Goal: Feedback & Contribution: Submit feedback/report problem

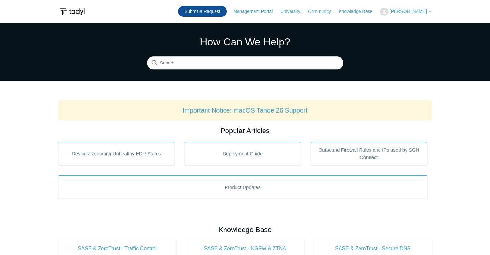
click at [225, 13] on link "Submit a Request" at bounding box center [202, 11] width 49 height 11
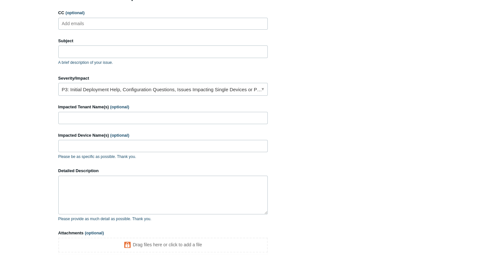
scroll to position [92, 0]
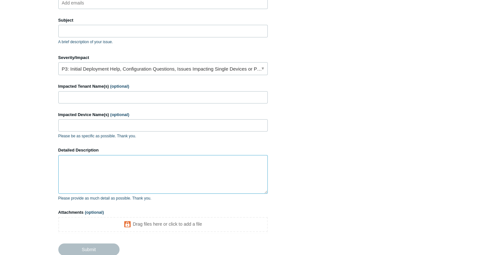
click at [78, 166] on textarea "Detailed Description" at bounding box center [163, 174] width 210 height 39
paste textarea "Support ID: 16a67b42-9c43-4b32-b467-9ff0e16edce7"
type textarea "Support ID: 16a67b42-9c43-4b32-b467-9ff0e16edce7"
click at [89, 89] on label "Impacted Tenant Name(s) (optional)" at bounding box center [163, 86] width 210 height 6
click at [89, 91] on input "Impacted Tenant Name(s) (optional)" at bounding box center [163, 97] width 210 height 12
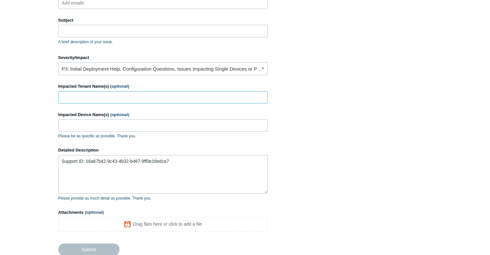
click at [86, 93] on input "Impacted Tenant Name(s) (optional)" at bounding box center [163, 97] width 210 height 12
type input "Technology Means Businsess (TMB)"
click at [62, 159] on textarea "Support ID: 16a67b42-9c43-4b32-b467-9ff0e16edce7" at bounding box center [163, 174] width 210 height 39
click at [66, 156] on textarea "Support ID: 16a67b42-9c43-4b32-b467-9ff0e16edce7" at bounding box center [163, 174] width 210 height 39
paste textarea "https://funeral-notices.co.uk"
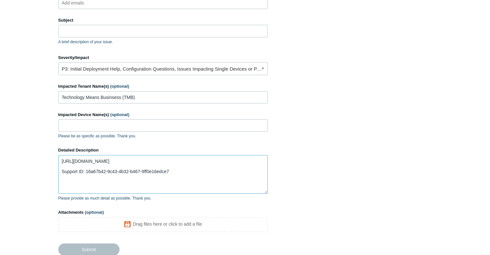
click at [63, 158] on textarea "https://funeral-notices.co.uk Support ID: 16a67b42-9c43-4b32-b467-9ff0e16edce7" at bounding box center [163, 174] width 210 height 39
click at [146, 162] on textarea "Website https://funeral-notices.co.uk Support ID: 16a67b42-9c43-4b32-b467-9ff0e…" at bounding box center [163, 174] width 210 height 39
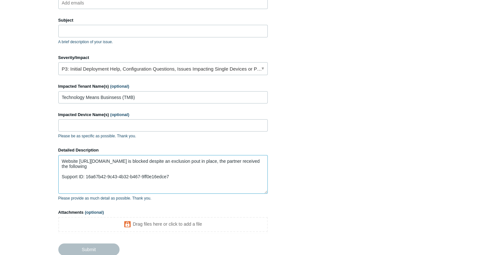
click at [61, 178] on textarea "Website https://funeral-notices.co.uk is blocked despite an exclusion pout in p…" at bounding box center [163, 174] width 210 height 39
click at [225, 171] on textarea "Website https://funeral-notices.co.uk is blocked despite an exclusion pout in p…" at bounding box center [163, 174] width 210 height 39
click at [156, 159] on textarea "Website https://funeral-notices.co.uk is blocked despite an exclusion pout in p…" at bounding box center [163, 174] width 210 height 39
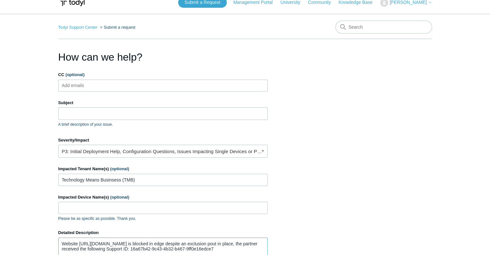
scroll to position [10, 0]
type textarea "Website https://funeral-notices.co.uk is blocked in edge despite an exclusion p…"
click at [86, 109] on input "Subject" at bounding box center [163, 112] width 210 height 12
paste input "PAX19503681"
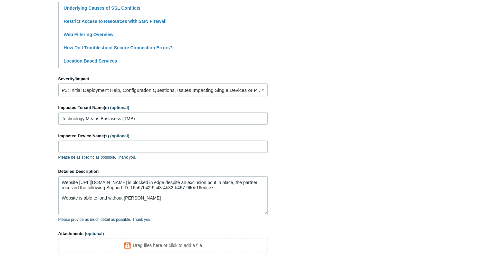
scroll to position [161, 0]
type input "PAX19503681 - Blocked website"
click at [208, 193] on textarea "Website https://funeral-notices.co.uk is blocked in edge despite an exclusion p…" at bounding box center [163, 195] width 210 height 39
click at [149, 193] on textarea "Website https://funeral-notices.co.uk is blocked in edge despite an exclusion p…" at bounding box center [163, 195] width 210 height 39
click at [142, 197] on textarea "Website https://funeral-notices.co.uk is blocked in edge despite an exclusion p…" at bounding box center [163, 195] width 210 height 39
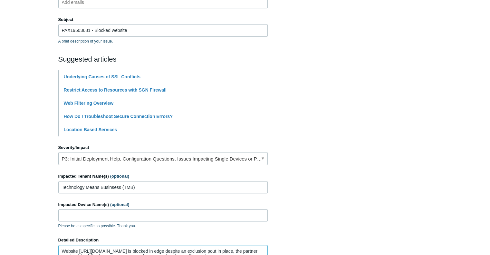
scroll to position [0, 0]
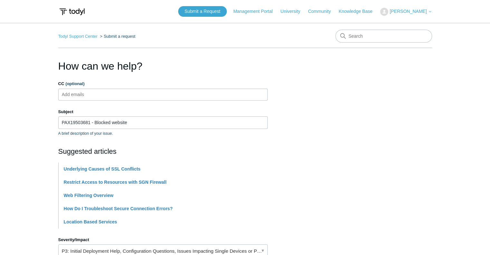
type textarea "Website https://funeral-notices.co.uk is blocked in edge despite an exclusion p…"
click at [84, 91] on input "CC (optional)" at bounding box center [78, 95] width 38 height 10
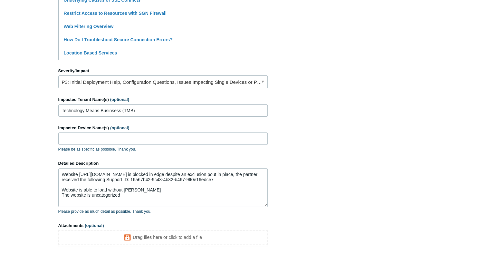
scroll to position [227, 0]
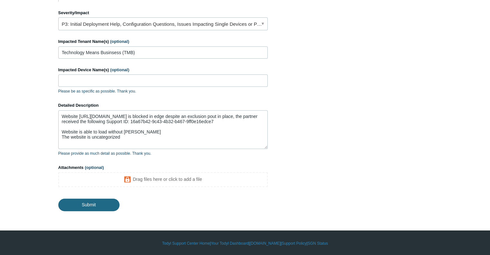
type input "ve-security@pax8.com"
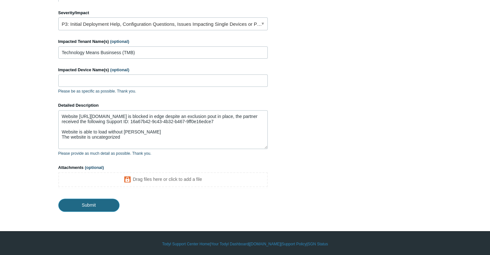
click at [80, 202] on input "Submit" at bounding box center [88, 205] width 61 height 13
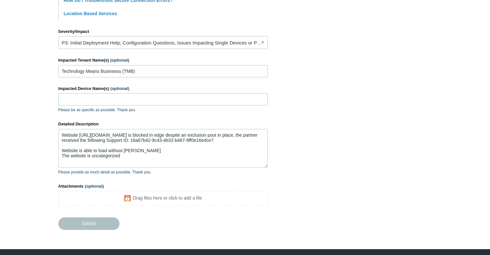
scroll to position [209, 0]
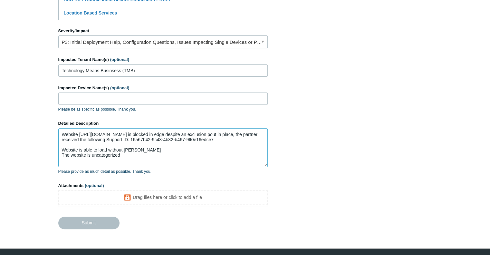
click at [168, 154] on textarea "Website https://funeral-notices.co.uk is blocked in edge despite an exclusion p…" at bounding box center [163, 147] width 210 height 39
click at [63, 143] on textarea "Website https://funeral-notices.co.uk is blocked in edge despite an exclusion p…" at bounding box center [163, 147] width 210 height 39
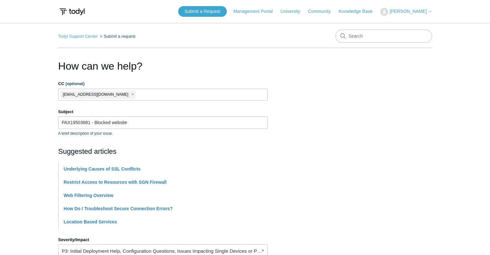
scroll to position [0, 0]
click at [138, 124] on input "PAX19503681 - Blocked website" at bounding box center [163, 122] width 210 height 12
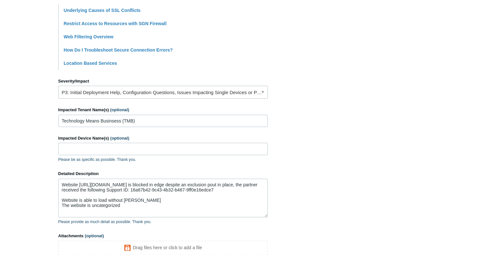
scroll to position [227, 0]
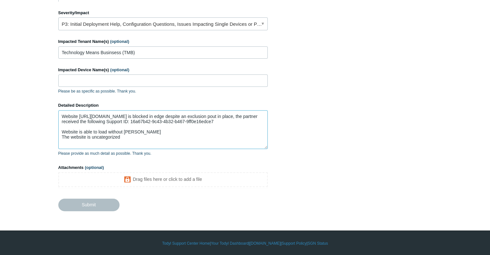
click at [142, 137] on textarea "Website https://funeral-notices.co.uk is blocked in edge despite an exclusion p…" at bounding box center [163, 129] width 210 height 39
type textarea "Website https://funeral-notices.co.uk is blocked in edge despite an exclusion p…"
click at [150, 149] on div "Detailed Description Website https://funeral-notices.co.uk is blocked in edge d…" at bounding box center [163, 129] width 210 height 54
click at [147, 157] on form "CC (optional) ve-security@pax8.com Subject PAX19503681 - Blocked website A brie…" at bounding box center [163, 32] width 210 height 357
drag, startPoint x: 138, startPoint y: 130, endPoint x: 42, endPoint y: 76, distance: 110.6
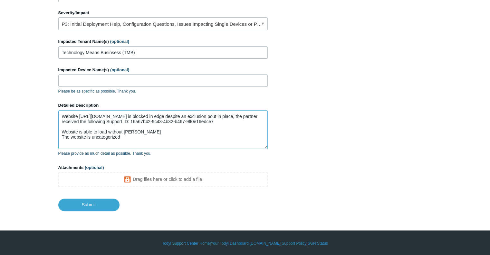
click at [42, 76] on main "Todyl Support Center Submit a request How can we help? CC (optional) ve-securit…" at bounding box center [245, 3] width 490 height 415
click at [127, 136] on textarea "Website https://funeral-notices.co.uk is blocked in edge despite an exclusion p…" at bounding box center [163, 129] width 210 height 39
drag, startPoint x: 129, startPoint y: 136, endPoint x: 0, endPoint y: 41, distance: 160.0
click at [0, 41] on main "Todyl Support Center Submit a request How can we help? CC (optional) ve-securit…" at bounding box center [245, 3] width 490 height 415
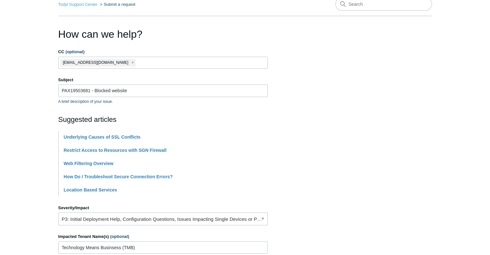
scroll to position [0, 0]
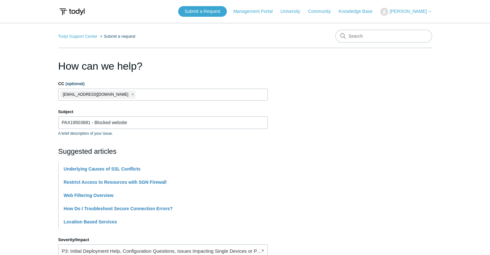
click at [137, 94] on input "CC (optional)" at bounding box center [145, 95] width 16 height 10
click at [138, 122] on input "PAX19503681 - Blocked website" at bounding box center [163, 122] width 210 height 12
type input "PAX19503681 - Blocked website"
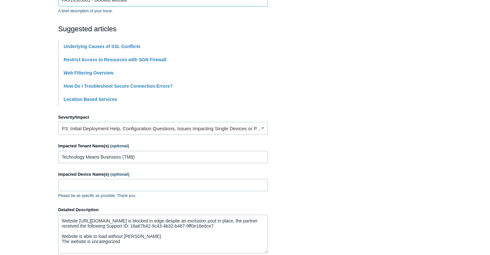
scroll to position [227, 0]
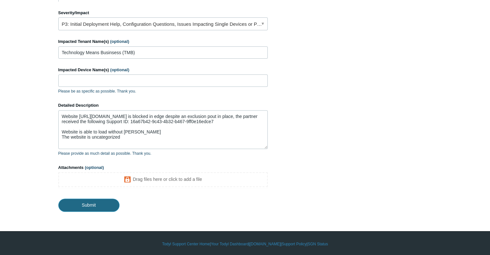
click at [84, 201] on input "Submit" at bounding box center [88, 205] width 61 height 13
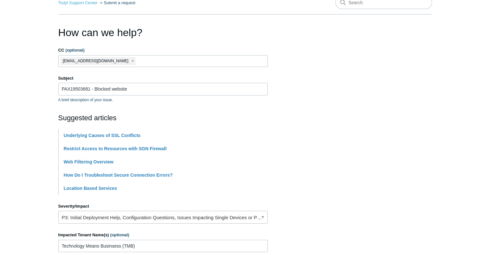
scroll to position [0, 0]
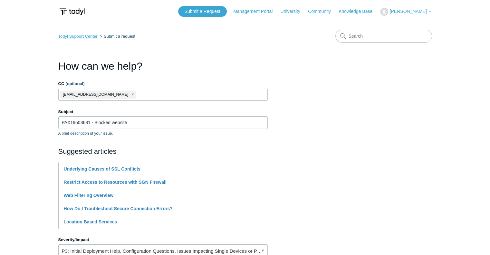
click at [84, 36] on link "Todyl Support Center" at bounding box center [77, 36] width 39 height 5
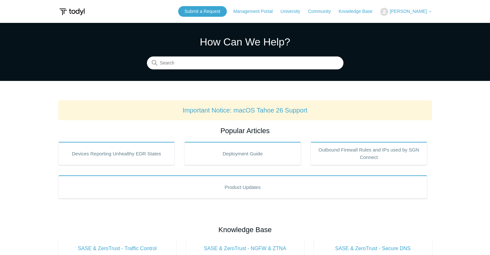
click at [421, 15] on button "[PERSON_NAME]" at bounding box center [406, 12] width 52 height 8
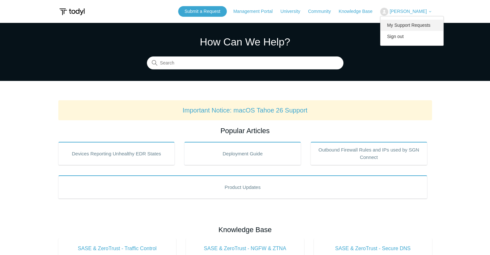
click at [413, 26] on link "My Support Requests" at bounding box center [412, 25] width 63 height 11
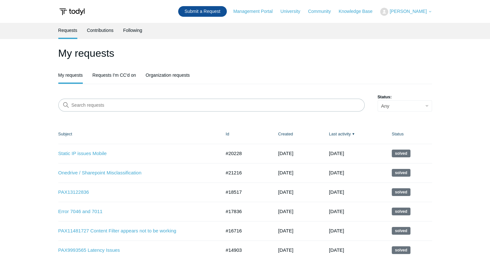
click at [217, 14] on link "Submit a Request" at bounding box center [202, 11] width 49 height 11
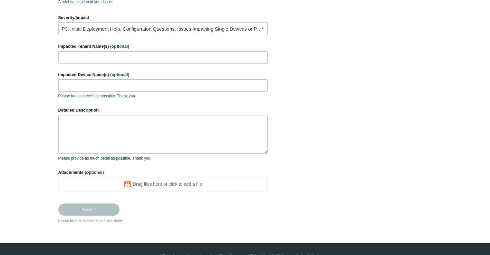
scroll to position [132, 0]
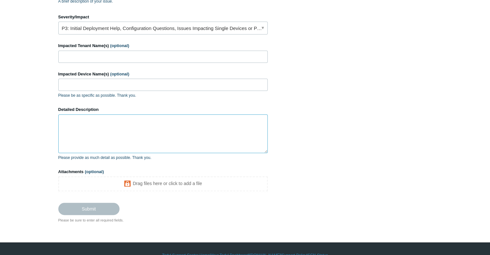
click at [77, 114] on textarea "Detailed Description" at bounding box center [163, 133] width 210 height 39
paste textarea "Website [URL][DOMAIN_NAME] is blocked in edge despite an exclusion pout in plac…"
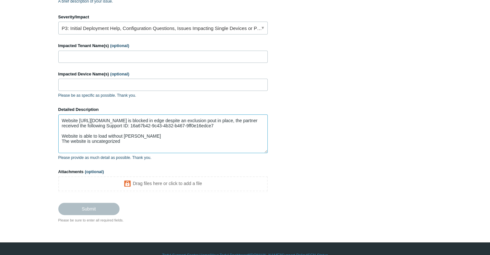
click at [63, 116] on textarea "Website [URL][DOMAIN_NAME] is blocked in edge despite an exclusion pout in plac…" at bounding box center [163, 133] width 210 height 39
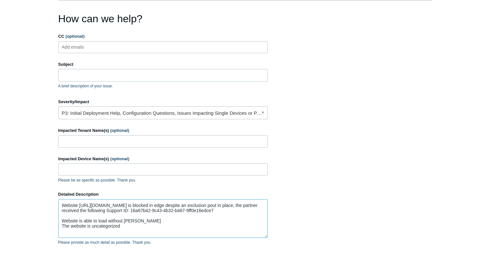
scroll to position [46, 0]
type textarea "Website [URL][DOMAIN_NAME] is blocked in edge despite an exclusion pout in plac…"
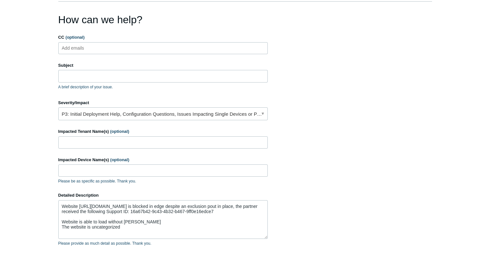
click at [84, 37] on span "(optional)" at bounding box center [74, 37] width 19 height 5
click at [84, 43] on input "CC (optional)" at bounding box center [78, 48] width 38 height 10
click at [79, 51] on input "CC (optional)" at bounding box center [78, 48] width 38 height 10
type input "ve-security@pax8.com"
click at [68, 70] on input "Subject" at bounding box center [163, 76] width 210 height 12
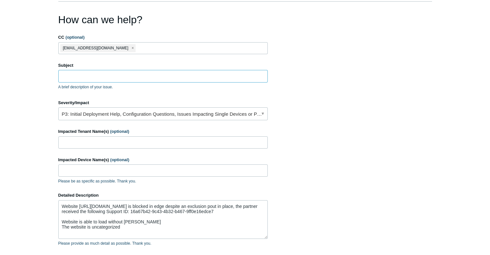
paste input "PAX19503681"
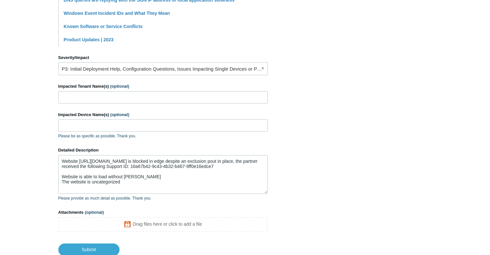
scroll to position [249, 0]
type input "PAX19503681 Website Exception still being blocked"
click at [75, 93] on input "Impacted Tenant Name(s) (optional)" at bounding box center [163, 97] width 210 height 12
type input "Technoloy Means Business"
click at [79, 125] on input "Impacted Device Name(s) (optional)" at bounding box center [163, 125] width 210 height 12
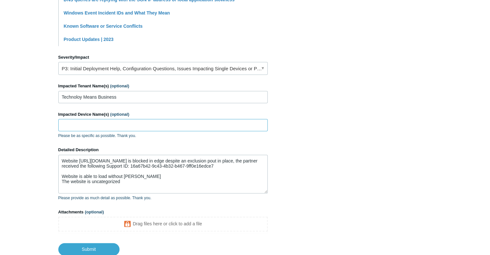
scroll to position [293, 0]
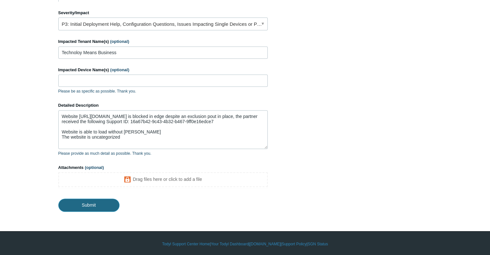
click at [80, 204] on input "Submit" at bounding box center [88, 205] width 61 height 13
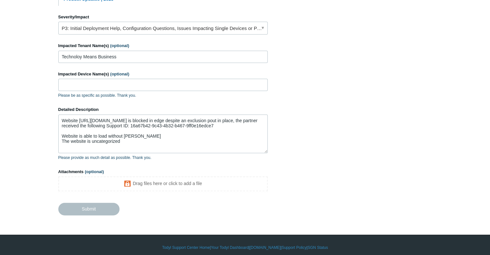
scroll to position [290, 0]
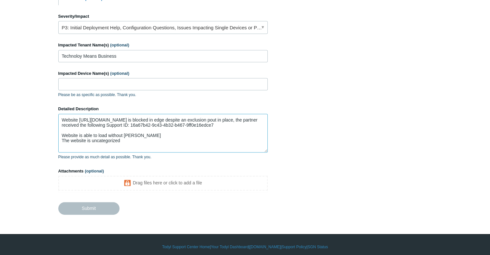
click at [156, 139] on textarea "Website https://funeral-notices.co.uk is blocked in edge despite an exclusion p…" at bounding box center [163, 133] width 210 height 39
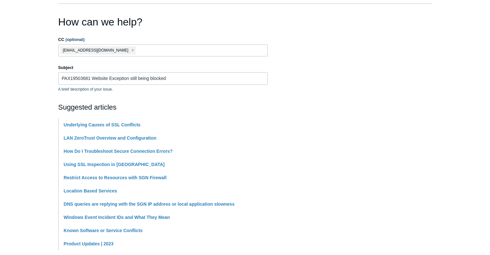
scroll to position [0, 0]
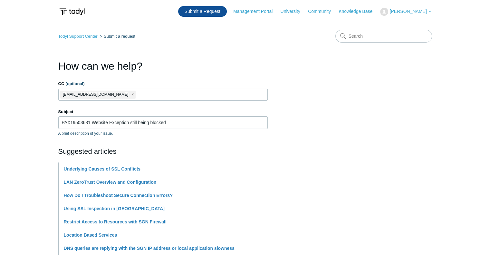
click at [209, 10] on link "Submit a Request" at bounding box center [202, 11] width 49 height 11
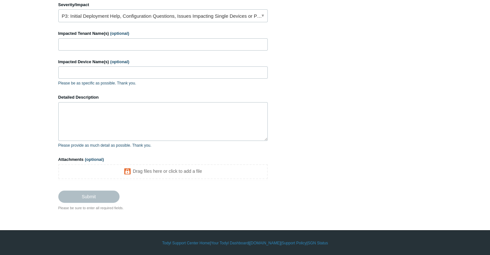
scroll to position [144, 0]
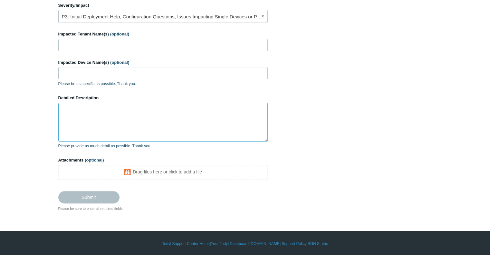
click at [126, 119] on textarea "Detailed Description" at bounding box center [163, 122] width 210 height 39
paste textarea "PAX19503681"
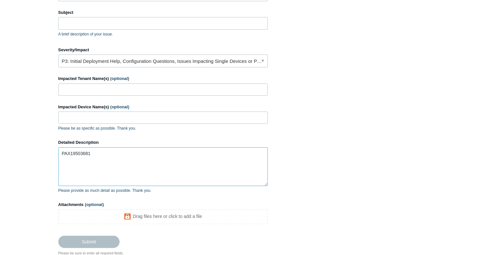
scroll to position [100, 0]
drag, startPoint x: 100, startPoint y: 154, endPoint x: 108, endPoint y: 148, distance: 10.1
click at [108, 148] on textarea "PAX19503681" at bounding box center [163, 166] width 210 height 39
paste textarea "--Summary of the Issue: https://funeral-notices.co.uk was added to URL exceptio…"
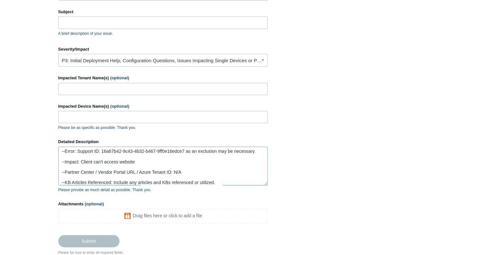
scroll to position [0, 0]
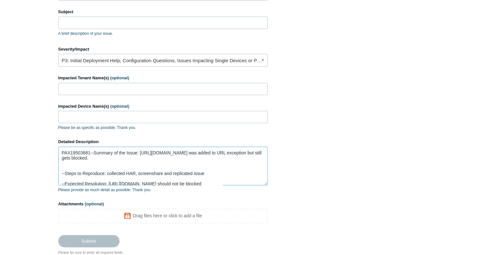
drag, startPoint x: 112, startPoint y: 158, endPoint x: 38, endPoint y: 131, distance: 77.9
click at [38, 131] on main "Todyl Support Center Submit a request How can we help? CC (optional) Add emails…" at bounding box center [245, 89] width 490 height 332
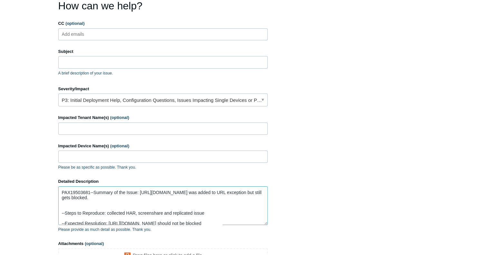
scroll to position [60, 0]
type textarea "PAX19503681--Summary of the Issue: https://funeral-notices.co.uk was added to U…"
click at [85, 64] on input "Subject" at bounding box center [163, 62] width 210 height 12
paste input "PAX19503681--Summary of the Issue: https://funeral-notices.co.uk was added to U…"
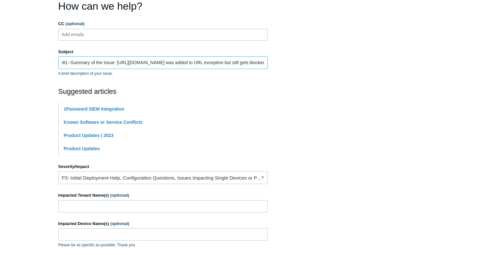
scroll to position [0, 0]
drag, startPoint x: 106, startPoint y: 63, endPoint x: 92, endPoint y: 59, distance: 14.2
click at [92, 59] on input "PAX19503681--Summary of the Issue: https://funeral-notices.co.uk was added to U…" at bounding box center [163, 62] width 210 height 12
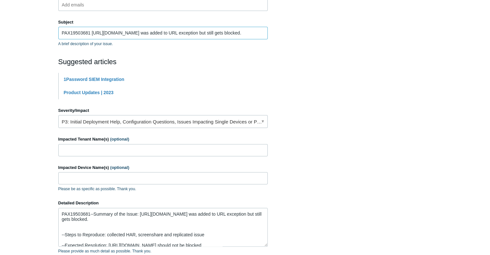
scroll to position [133, 0]
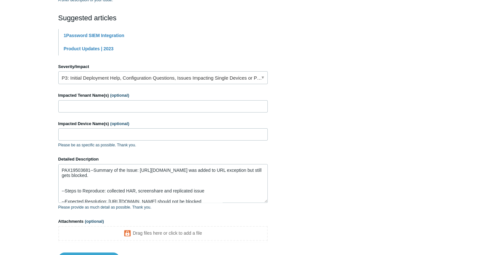
type input "PAX19503681 https://funeral-notices.co.uk was added to URL exception but still …"
click at [70, 111] on input "Impacted Tenant Name(s) (optional)" at bounding box center [163, 106] width 210 height 12
type input "Technoloy Means Business"
click at [84, 140] on div "Impacted Device Name(s) (optional) Please be as specific as possible. Thank you." at bounding box center [163, 135] width 210 height 28
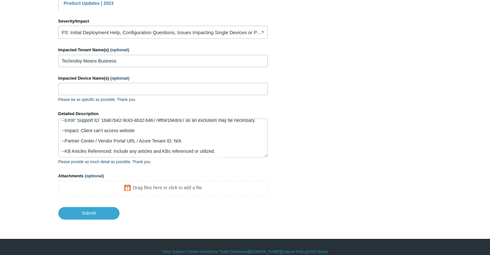
scroll to position [187, 0]
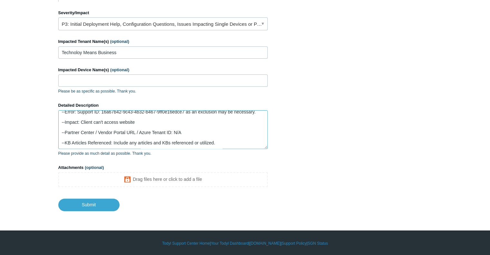
drag, startPoint x: 221, startPoint y: 140, endPoint x: 57, endPoint y: 127, distance: 164.3
click at [57, 127] on main "Todyl Support Center Submit a request How can we help? CC (optional) Add emails…" at bounding box center [245, 24] width 490 height 376
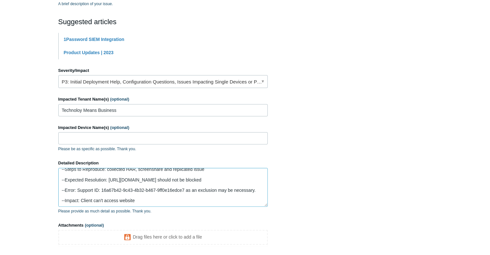
scroll to position [129, 0]
click at [137, 81] on link "P3: Initial Deployment Help, Configuration Questions, Issues Impacting Single D…" at bounding box center [163, 81] width 210 height 13
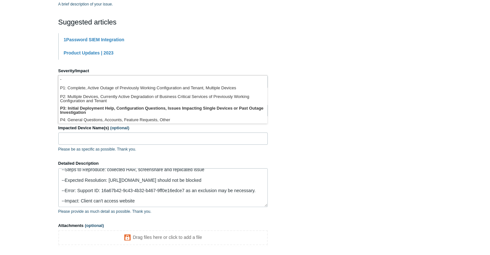
click at [177, 59] on form "CC (optional) Add emails Subject PAX19503681 https://funeral-notices.co.uk was …" at bounding box center [163, 110] width 210 height 318
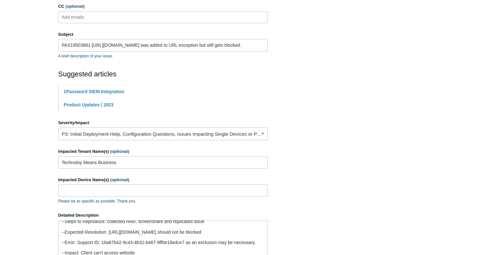
scroll to position [69, 0]
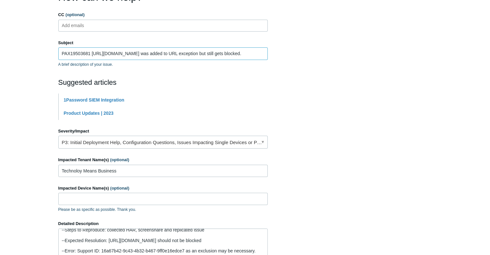
drag, startPoint x: 90, startPoint y: 53, endPoint x: 253, endPoint y: 69, distance: 164.3
click at [253, 69] on form "CC (optional) Add emails Subject PAX19503681 https://funeral-notices.co.uk was …" at bounding box center [163, 171] width 210 height 318
click at [62, 232] on textarea "PAX19503681--Summary of the Issue: https://funeral-notices.co.uk was added to U…" at bounding box center [163, 248] width 210 height 39
paste textarea "https://funeral-notices.co.uk was added to URL exception but still gets blocked."
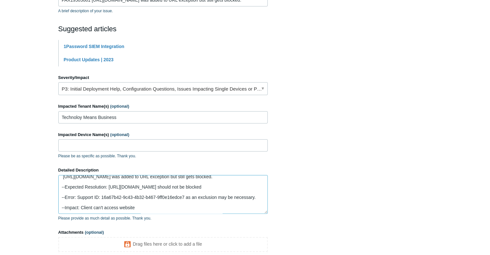
scroll to position [187, 0]
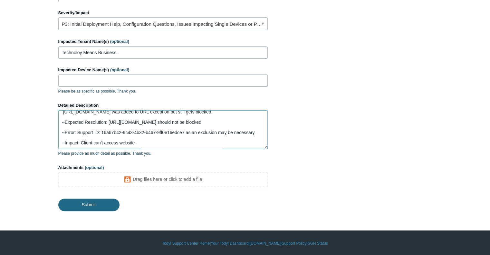
type textarea "PAX19503681--Summary of the Issue: https://funeral-notices.co.uk was added to U…"
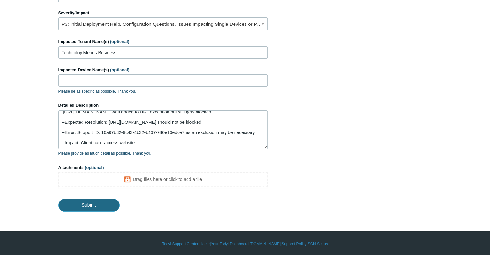
click at [89, 202] on input "Submit" at bounding box center [88, 205] width 61 height 13
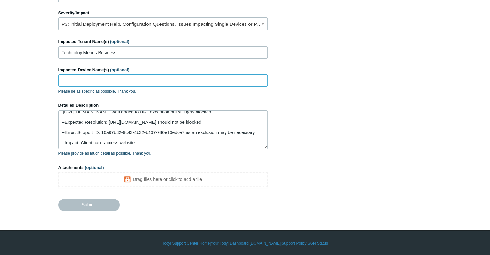
click at [97, 80] on input "Impacted Device Name(s) (optional)" at bounding box center [163, 80] width 210 height 12
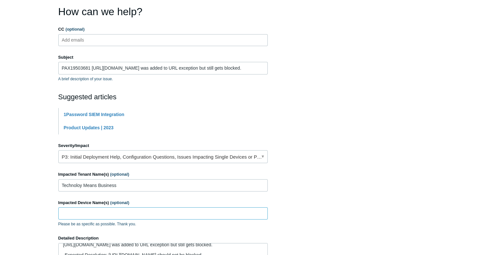
scroll to position [0, 0]
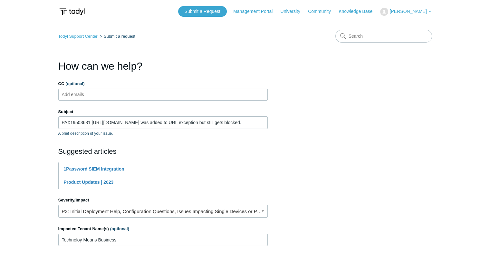
click at [431, 13] on icon at bounding box center [431, 12] width 4 height 4
click at [413, 23] on link "My Support Requests" at bounding box center [412, 25] width 63 height 11
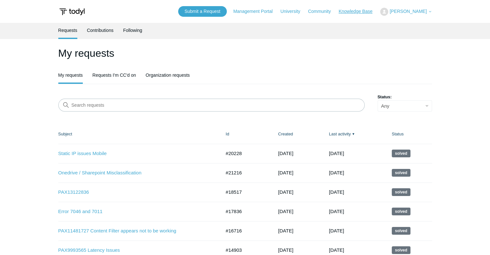
click at [373, 10] on link "Knowledge Base" at bounding box center [359, 11] width 40 height 7
